Goal: Task Accomplishment & Management: Manage account settings

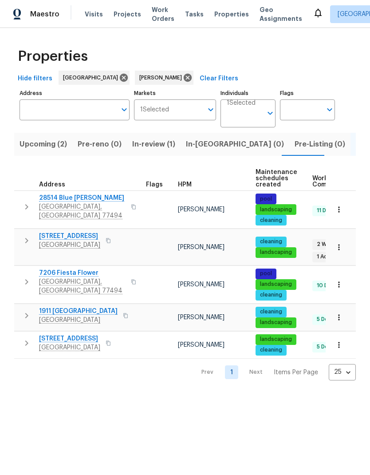
click at [344, 335] on button "button" at bounding box center [339, 345] width 20 height 20
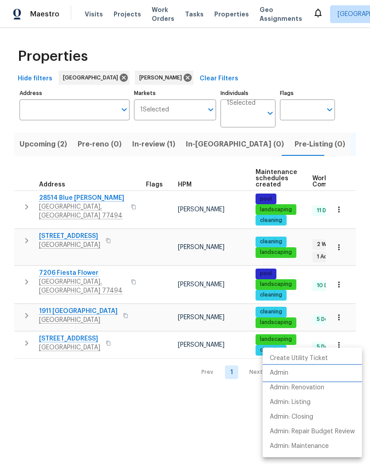
click at [295, 375] on li "Admin" at bounding box center [312, 373] width 99 height 15
click at [131, 433] on div at bounding box center [185, 237] width 370 height 475
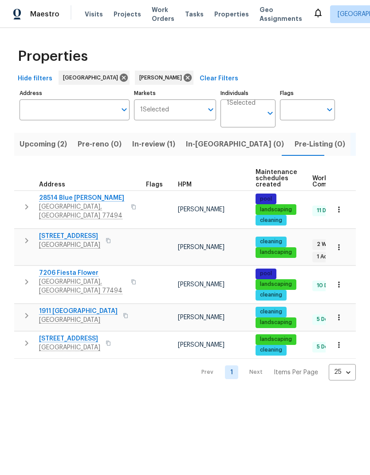
click at [89, 316] on span "[GEOGRAPHIC_DATA]" at bounding box center [78, 320] width 79 height 9
click at [78, 236] on span "[STREET_ADDRESS]" at bounding box center [69, 236] width 61 height 9
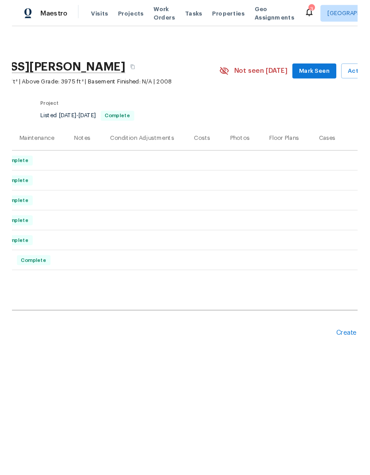
scroll to position [0, 108]
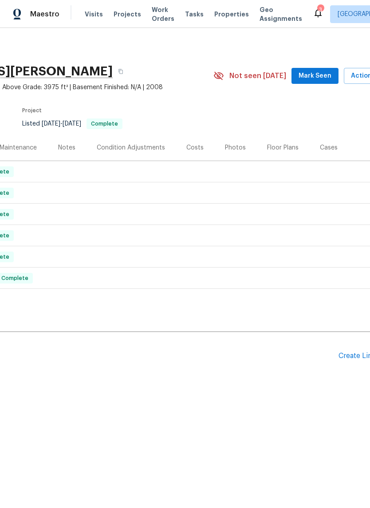
click at [357, 354] on div "Create Line Item" at bounding box center [366, 356] width 55 height 8
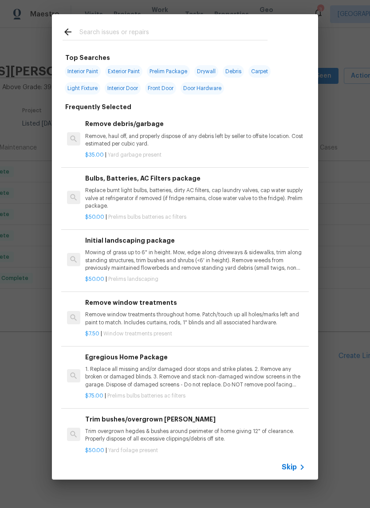
click at [198, 33] on input "text" at bounding box center [173, 33] width 188 height 13
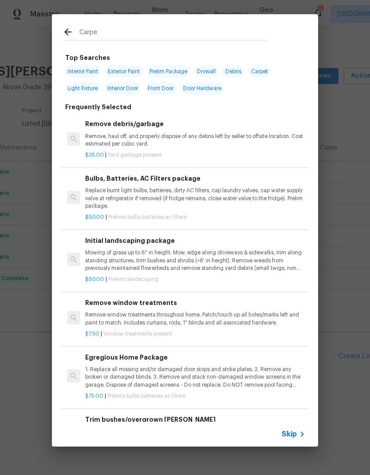
type input "Carpet"
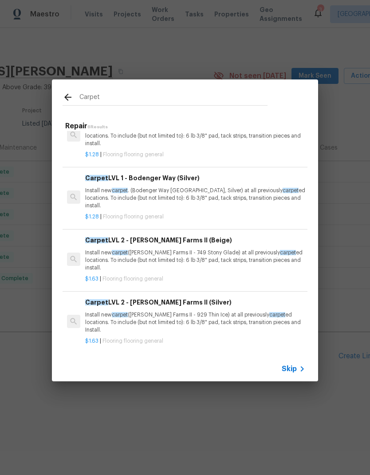
scroll to position [90, 0]
click at [202, 251] on p "Install new carpet (Abshire Farms II - 749 Stony Glade) at all previously carpe…" at bounding box center [195, 260] width 220 height 23
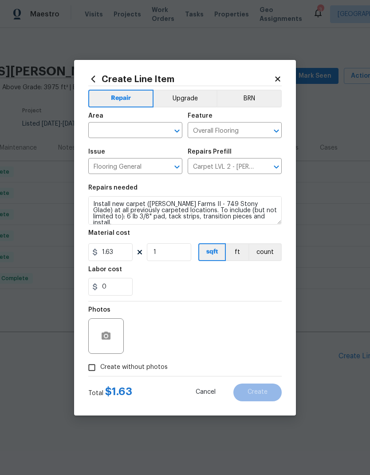
click at [135, 135] on input "text" at bounding box center [122, 131] width 69 height 14
click at [154, 162] on li "Interior Overall" at bounding box center [135, 165] width 94 height 15
type input "Interior Overall"
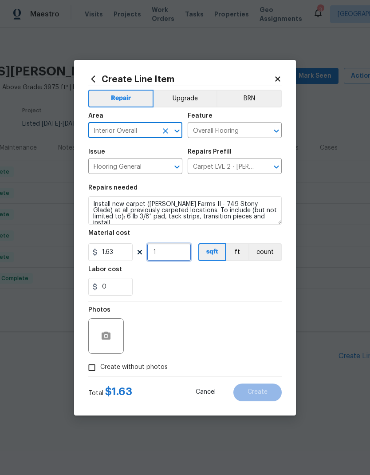
click at [178, 254] on input "1" at bounding box center [169, 252] width 44 height 18
type input "2610"
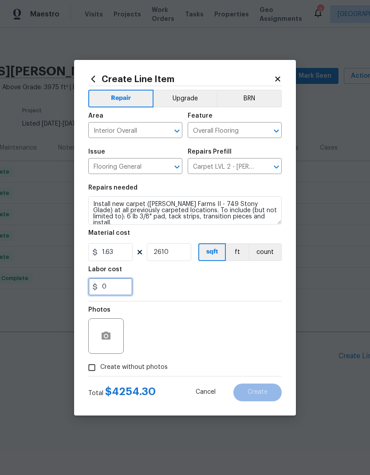
click at [115, 289] on input "0" at bounding box center [110, 287] width 44 height 18
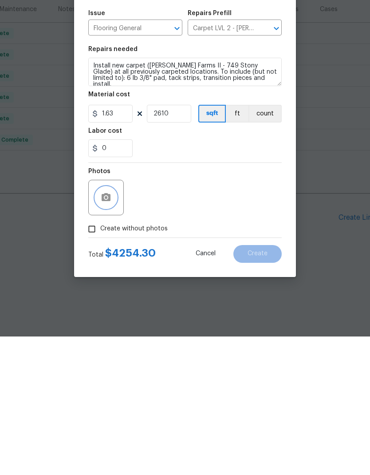
click at [111, 325] on button "button" at bounding box center [105, 335] width 21 height 21
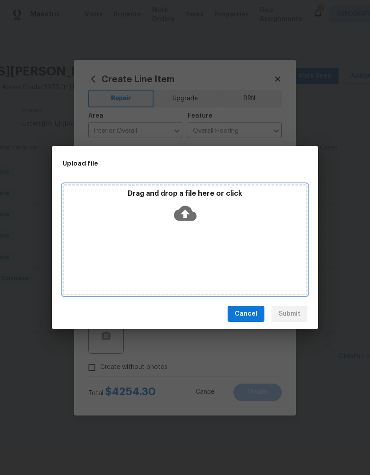
click at [187, 214] on icon at bounding box center [185, 213] width 23 height 23
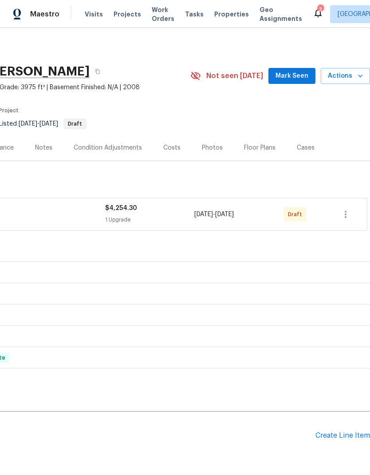
scroll to position [0, 131]
click at [346, 216] on icon "button" at bounding box center [346, 214] width 11 height 11
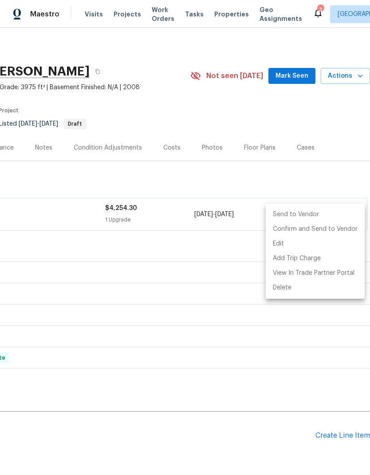
click at [305, 215] on li "Send to Vendor" at bounding box center [315, 214] width 99 height 15
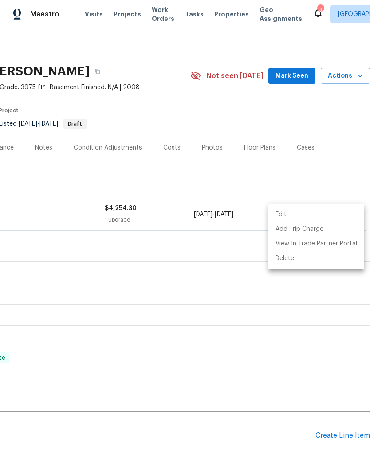
click at [313, 180] on div at bounding box center [185, 237] width 370 height 475
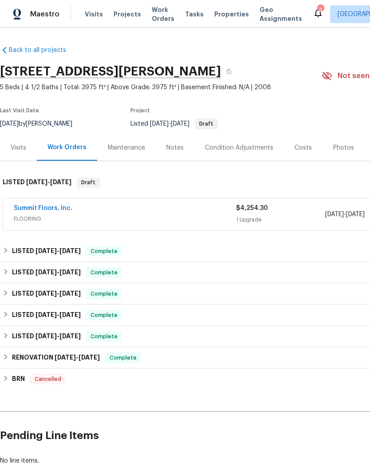
scroll to position [0, 0]
click at [317, 12] on div "3" at bounding box center [320, 9] width 6 height 9
click at [313, 14] on icon at bounding box center [318, 13] width 11 height 11
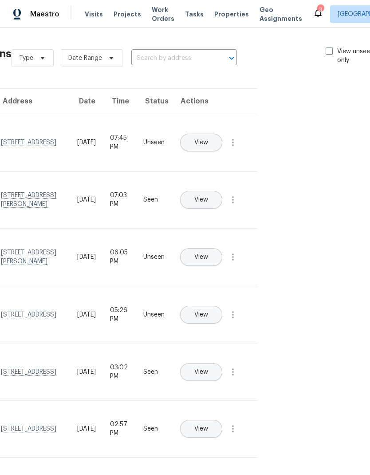
scroll to position [0, 87]
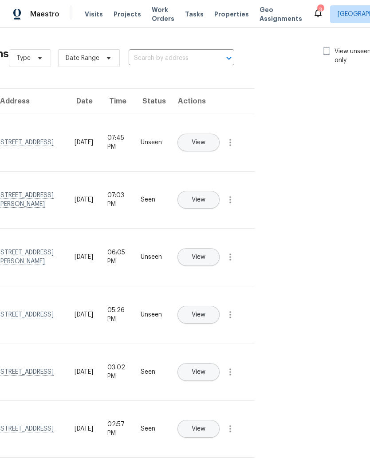
click at [328, 52] on span at bounding box center [326, 51] width 7 height 7
click at [328, 52] on input "View unseen only" at bounding box center [326, 50] width 6 height 6
checkbox input "true"
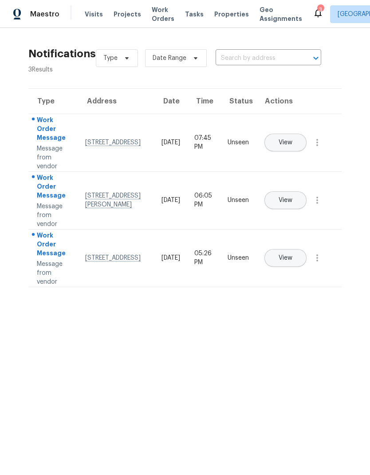
scroll to position [0, 0]
click at [315, 148] on icon "button" at bounding box center [317, 142] width 11 height 11
click at [293, 157] on div "Mark Seen" at bounding box center [266, 153] width 69 height 9
click at [319, 205] on icon "button" at bounding box center [317, 199] width 11 height 11
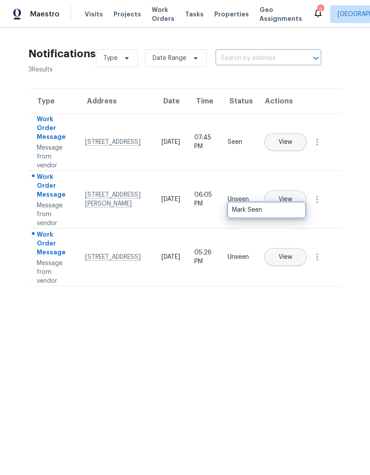
click at [295, 215] on link "Mark Seen" at bounding box center [266, 209] width 75 height 13
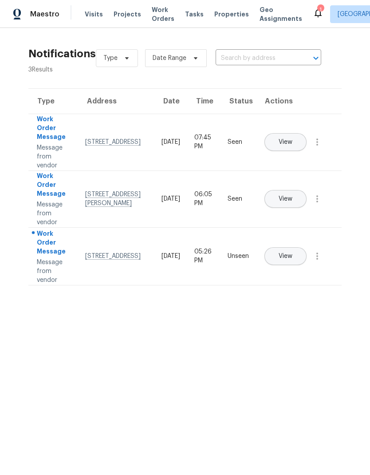
click at [321, 262] on icon "button" at bounding box center [317, 256] width 11 height 11
click at [288, 265] on div "Mark Seen" at bounding box center [266, 266] width 69 height 9
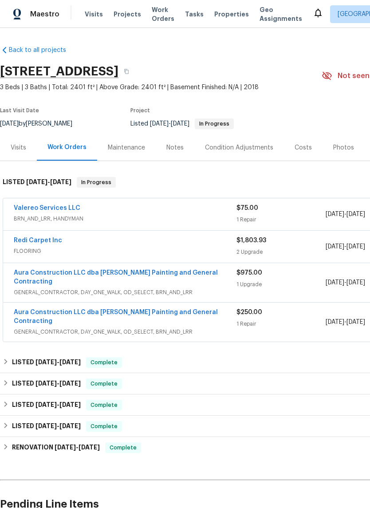
click at [182, 272] on link "Aura Construction LLC dba [PERSON_NAME] Painting and General Contracting" at bounding box center [116, 277] width 204 height 15
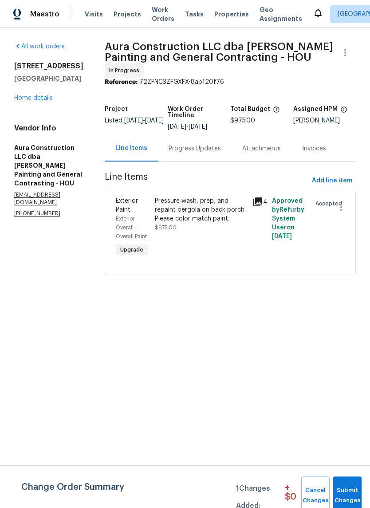
click at [264, 197] on div "4" at bounding box center [260, 202] width 14 height 11
click at [220, 197] on div "Pressure wash, prep, and repaint pergola on back porch. Please color match pain…" at bounding box center [201, 210] width 92 height 27
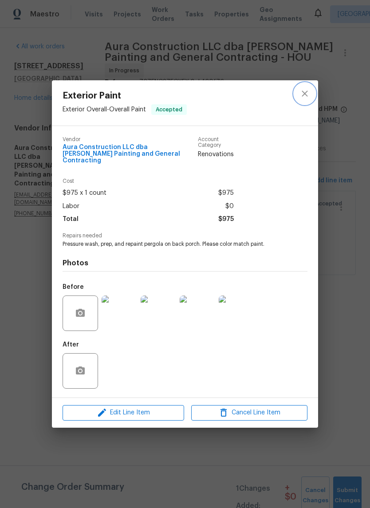
click at [307, 94] on icon "close" at bounding box center [305, 94] width 6 height 6
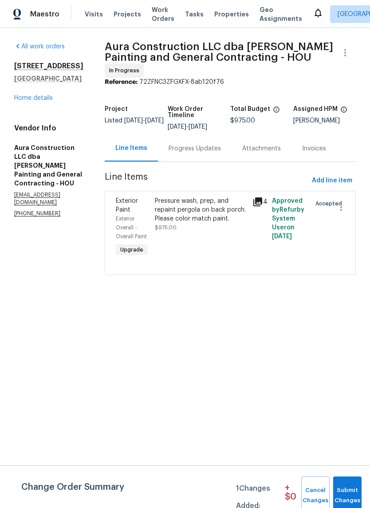
click at [28, 101] on link "Home details" at bounding box center [33, 98] width 39 height 6
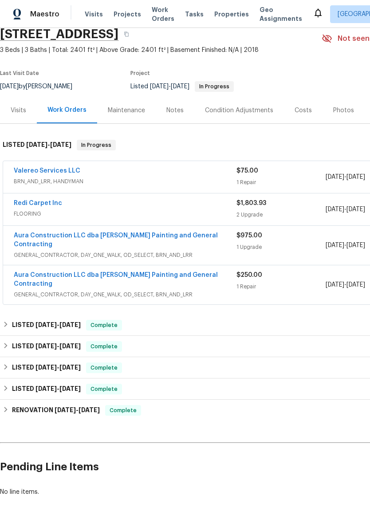
scroll to position [38, 0]
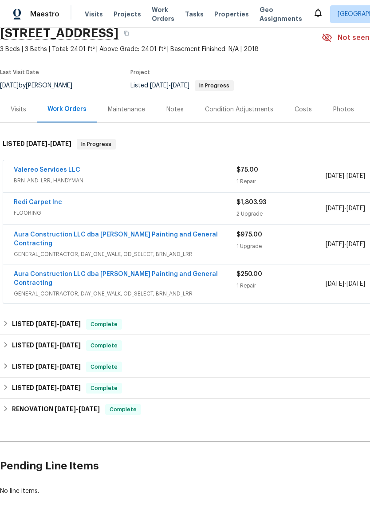
click at [28, 172] on link "Valereo Services LLC" at bounding box center [47, 170] width 67 height 6
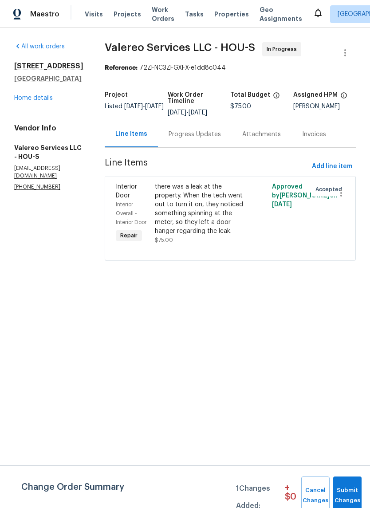
click at [182, 143] on div "Progress Updates" at bounding box center [195, 134] width 74 height 26
